Goal: Share content

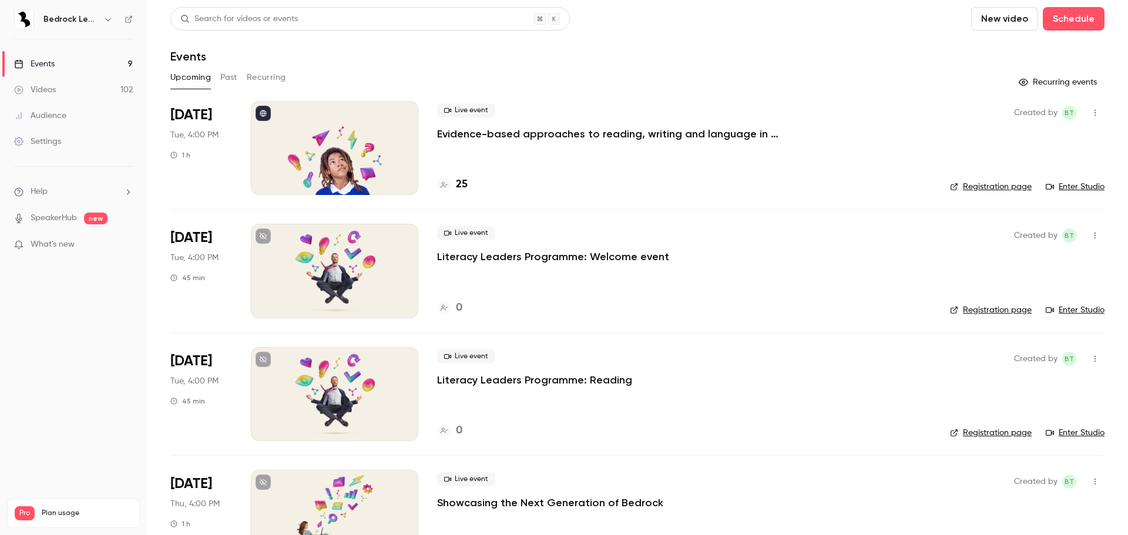
click at [59, 90] on link "Videos 102" at bounding box center [73, 90] width 147 height 26
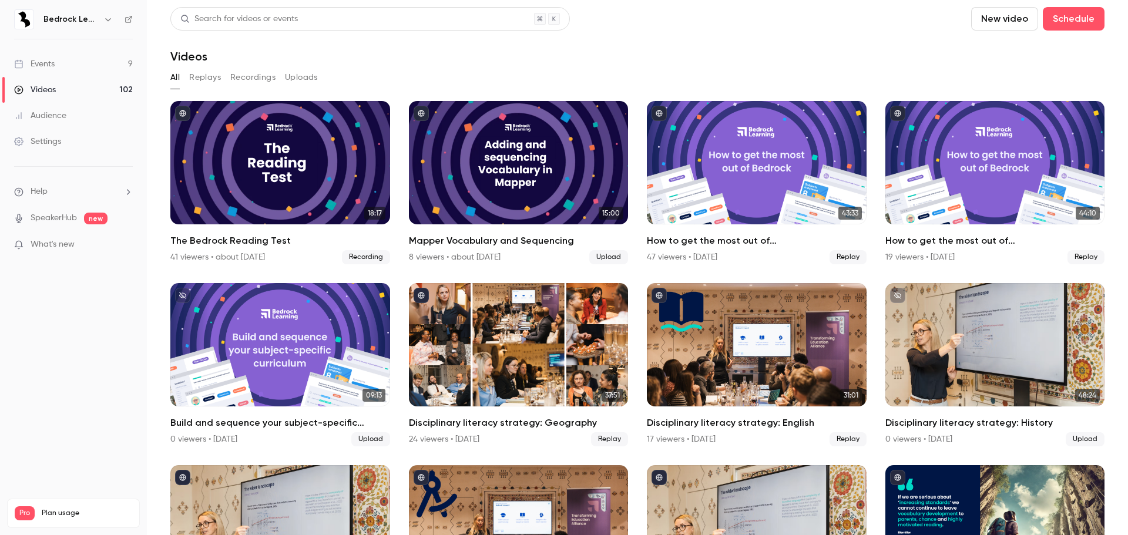
click at [126, 378] on nav "Bedrock Learning Events 9 Videos 102 Audience Settings Help SpeakerHub new What…" at bounding box center [73, 267] width 147 height 535
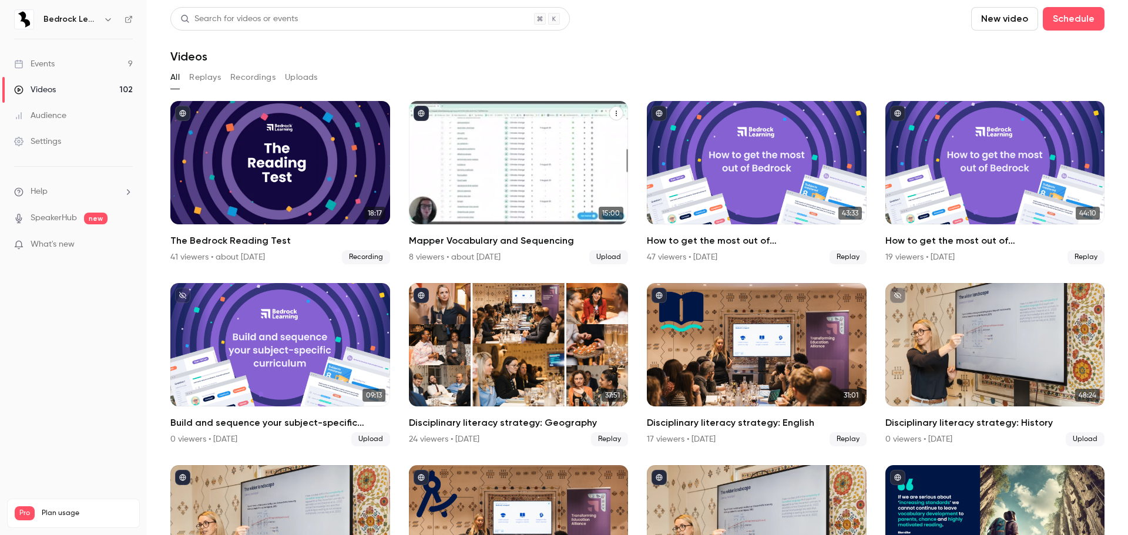
click at [566, 155] on div "Mapper Vocabulary and Sequencing" at bounding box center [519, 162] width 220 height 123
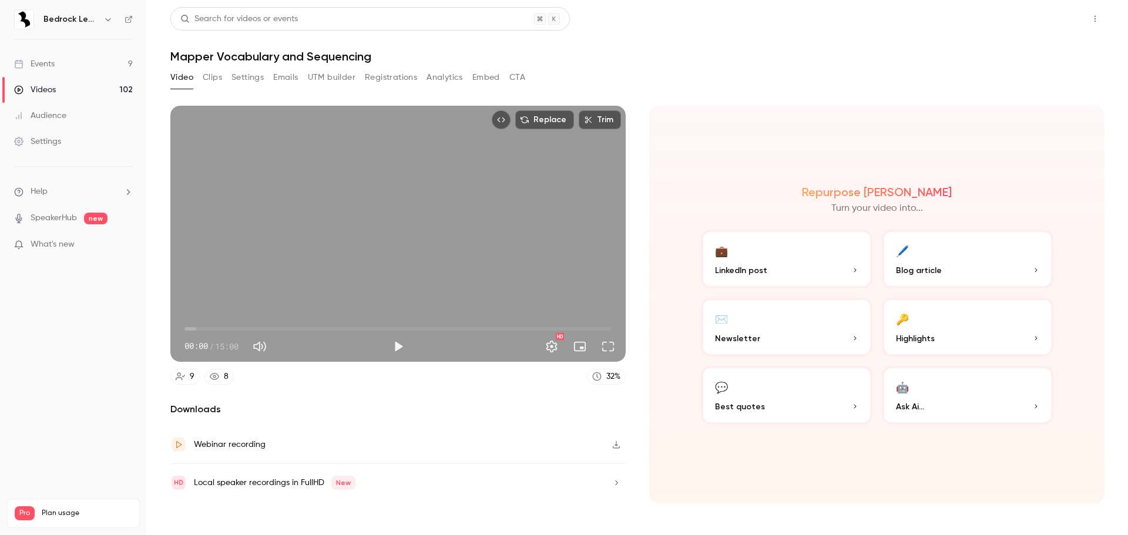
click at [1050, 27] on button "Share" at bounding box center [1053, 18] width 46 height 23
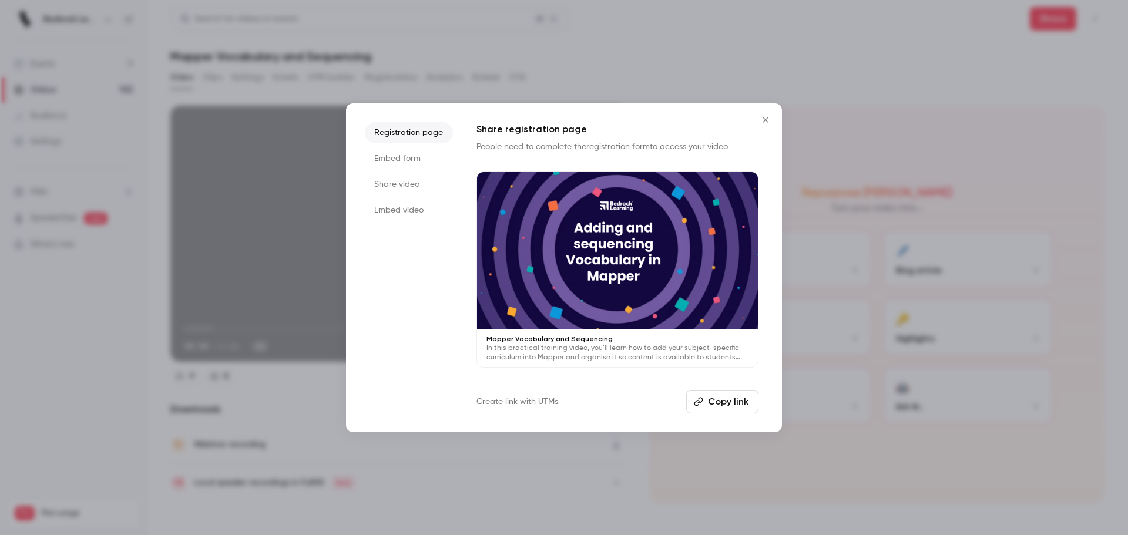
click at [731, 393] on button "Copy link" at bounding box center [722, 401] width 72 height 23
drag, startPoint x: 767, startPoint y: 122, endPoint x: 762, endPoint y: 139, distance: 17.8
click at [767, 122] on icon "Close" at bounding box center [765, 119] width 5 height 5
